Goal: Information Seeking & Learning: Learn about a topic

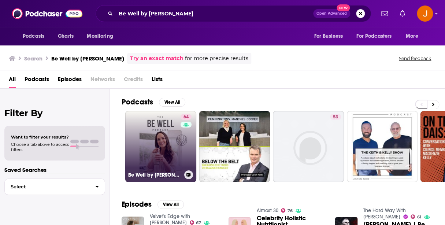
click at [159, 156] on link "64 Be Well by [PERSON_NAME]" at bounding box center [160, 146] width 71 height 71
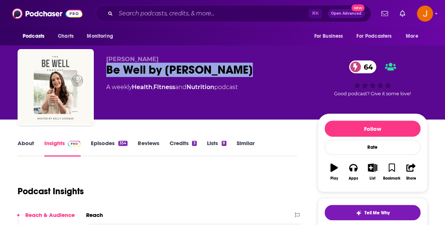
drag, startPoint x: 245, startPoint y: 72, endPoint x: 106, endPoint y: 72, distance: 138.6
click at [106, 72] on div "Be Well by [PERSON_NAME] 64" at bounding box center [206, 70] width 200 height 14
copy h2 "Be Well by [PERSON_NAME]"
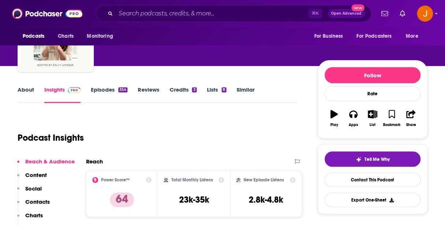
scroll to position [6, 0]
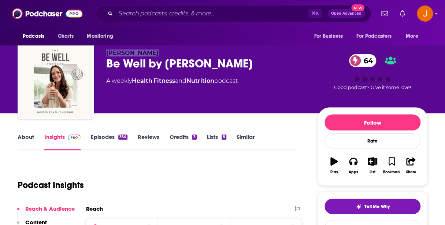
drag, startPoint x: 151, startPoint y: 51, endPoint x: 107, endPoint y: 54, distance: 44.1
click at [107, 54] on p "[PERSON_NAME]" at bounding box center [206, 52] width 200 height 7
copy span "[PERSON_NAME]"
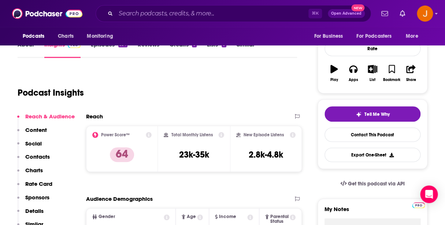
scroll to position [118, 0]
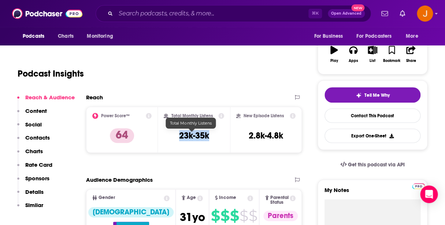
drag, startPoint x: 177, startPoint y: 142, endPoint x: 180, endPoint y: 137, distance: 5.4
click at [177, 137] on div "Total Monthly Listens 23k-35k" at bounding box center [194, 130] width 60 height 34
copy h3 "23k-35k"
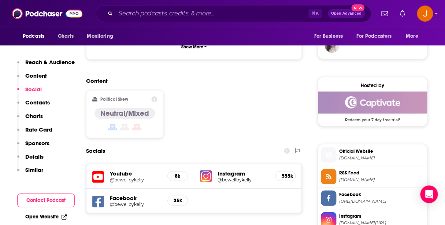
scroll to position [559, 0]
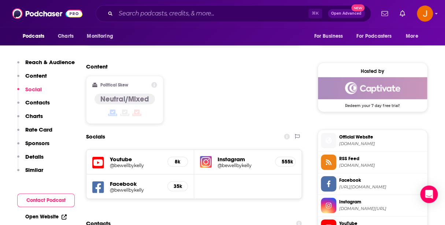
click at [98, 156] on icon at bounding box center [98, 163] width 12 height 14
